Goal: Submit feedback/report problem

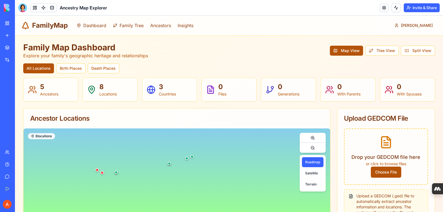
click at [21, 11] on div at bounding box center [22, 7] width 9 height 9
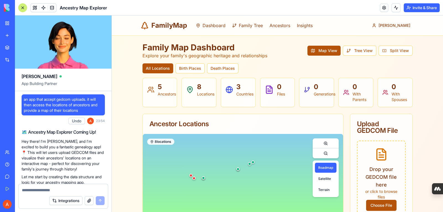
scroll to position [738, 0]
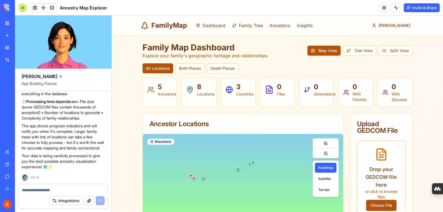
click at [75, 187] on div at bounding box center [63, 188] width 89 height 9
click at [67, 188] on textarea at bounding box center [63, 191] width 83 height 6
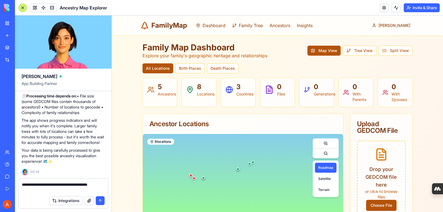
type textarea "**********"
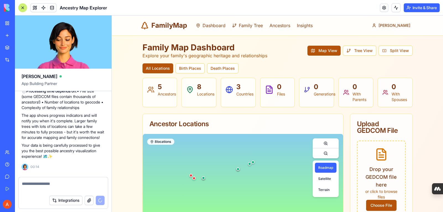
scroll to position [765, 0]
